Goal: Transaction & Acquisition: Purchase product/service

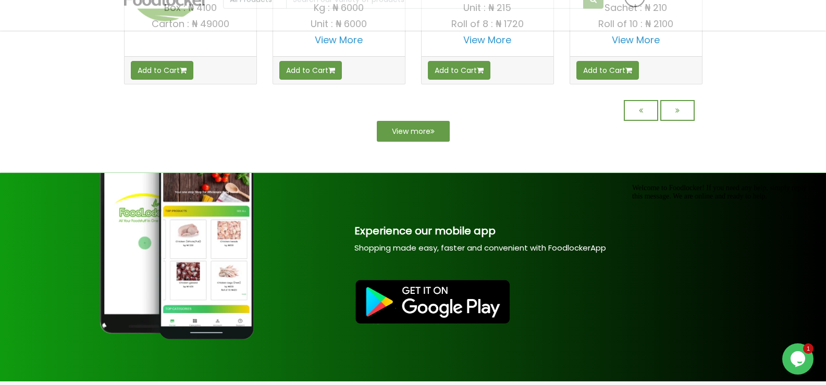
scroll to position [1064, 0]
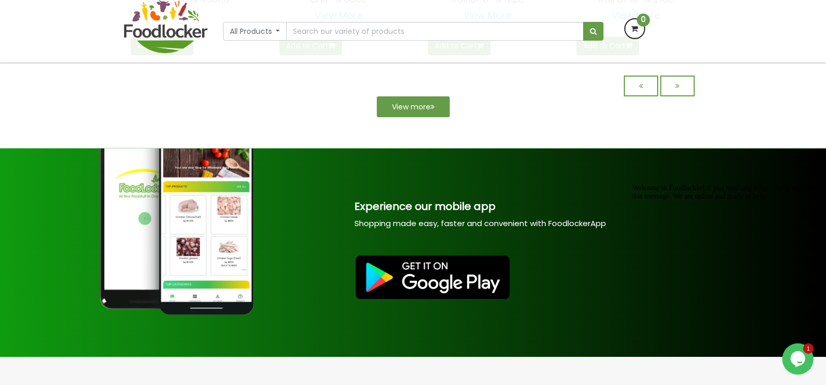
click at [433, 283] on img at bounding box center [432, 277] width 157 height 46
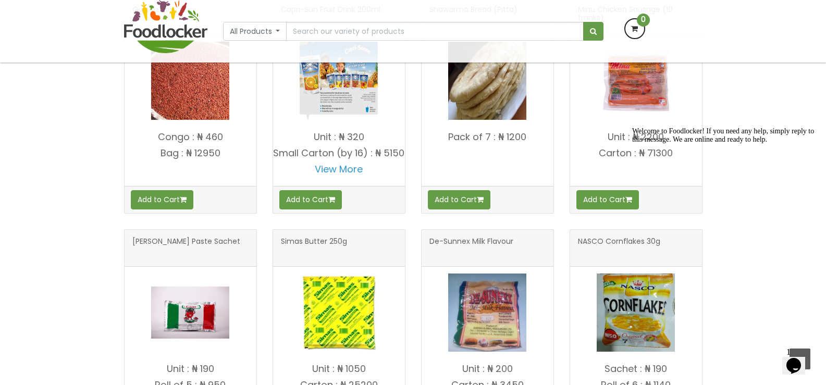
scroll to position [292, 0]
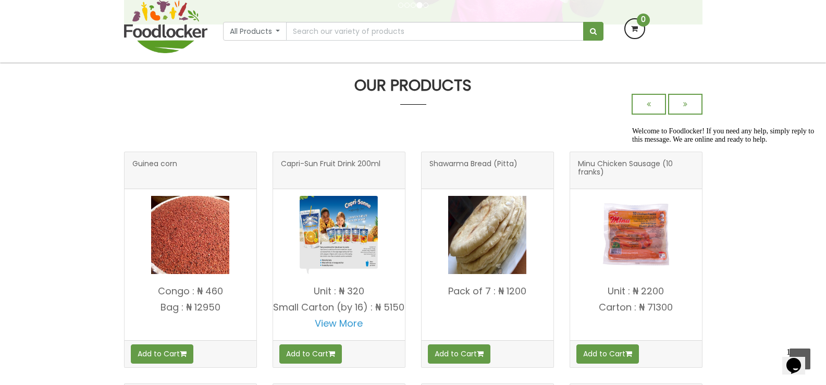
click at [485, 252] on img at bounding box center [487, 235] width 78 height 78
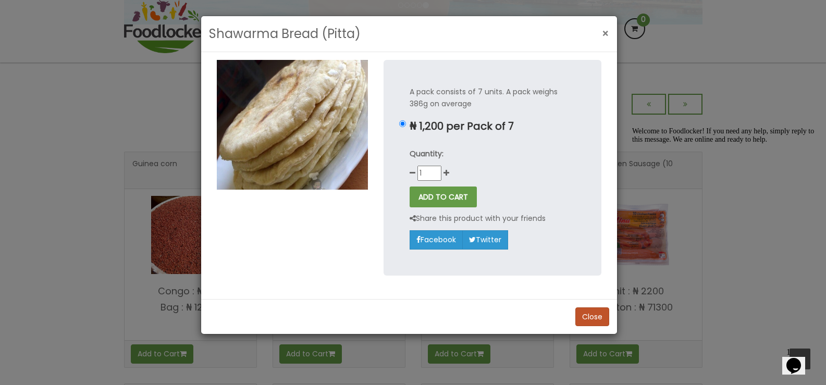
click at [600, 34] on button "×" at bounding box center [605, 33] width 18 height 21
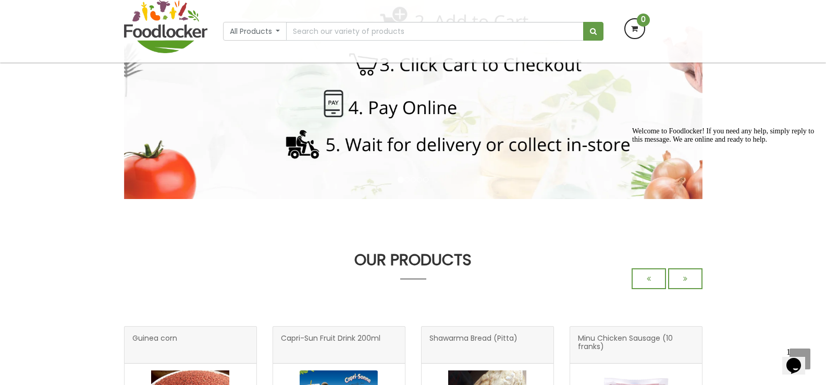
scroll to position [287, 0]
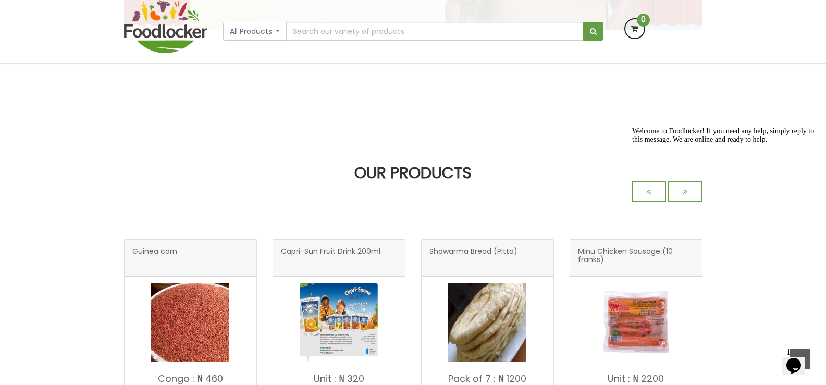
click at [684, 144] on div "Welcome to Foodlocker! If you need any help, simply reply to this message. We a…" at bounding box center [726, 135] width 188 height 17
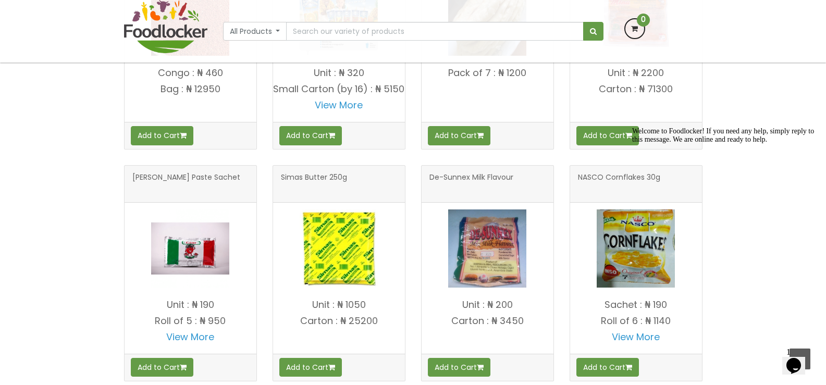
scroll to position [514, 0]
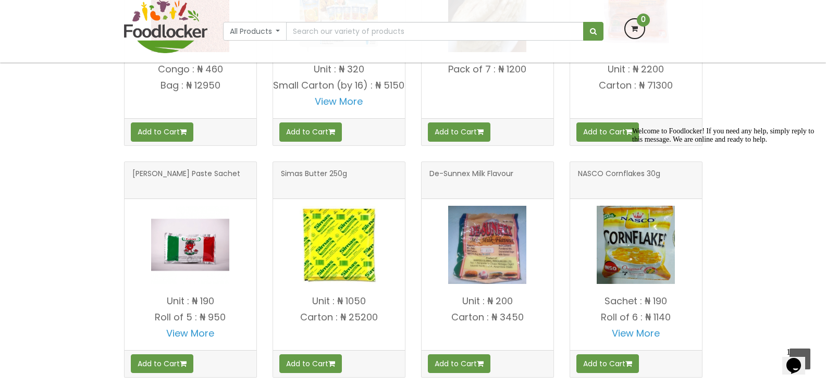
click at [468, 263] on img at bounding box center [487, 245] width 78 height 78
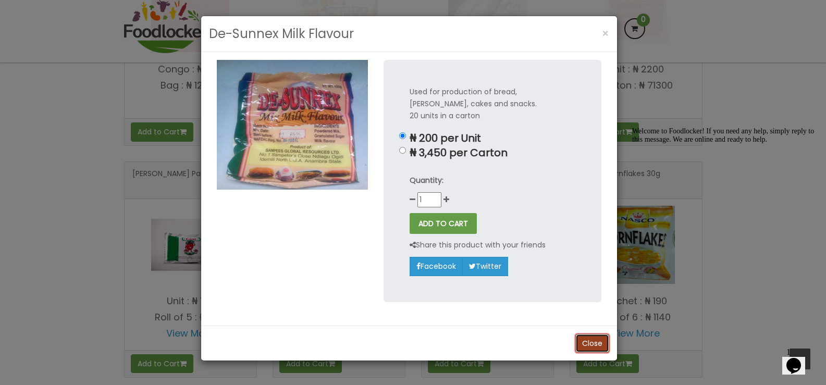
click at [594, 340] on button "Close" at bounding box center [592, 343] width 34 height 19
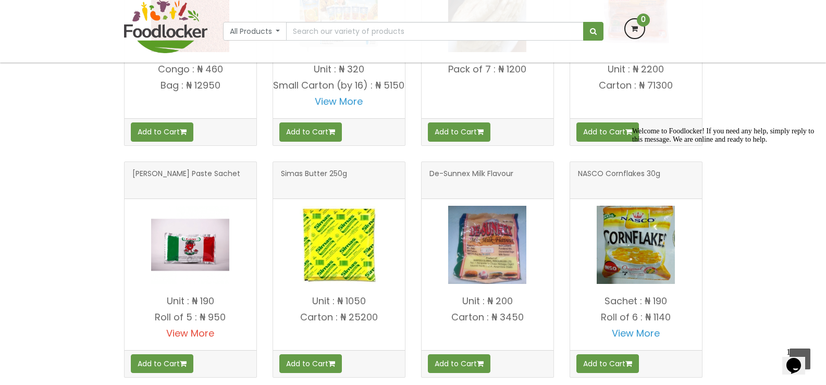
click at [185, 340] on link "View More" at bounding box center [190, 333] width 48 height 13
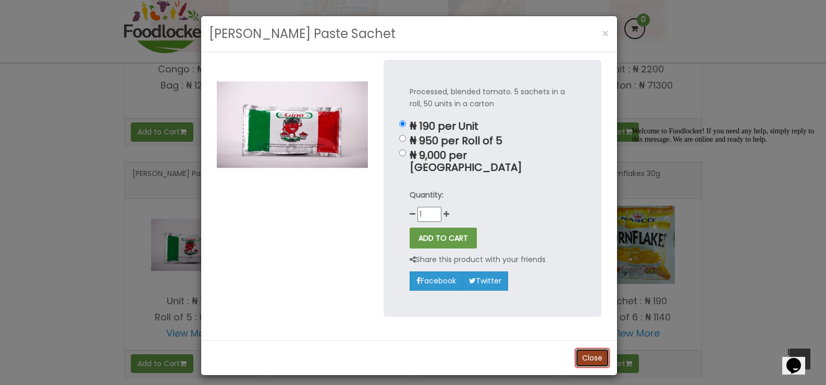
click at [580, 348] on button "Close" at bounding box center [592, 357] width 34 height 19
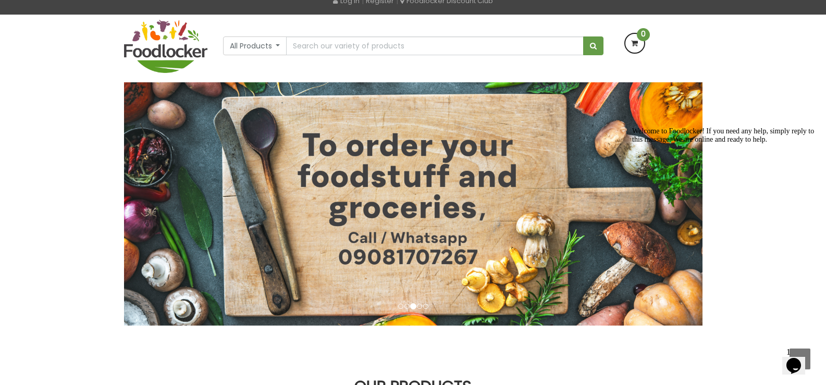
scroll to position [0, 0]
